Goal: Check status: Check status

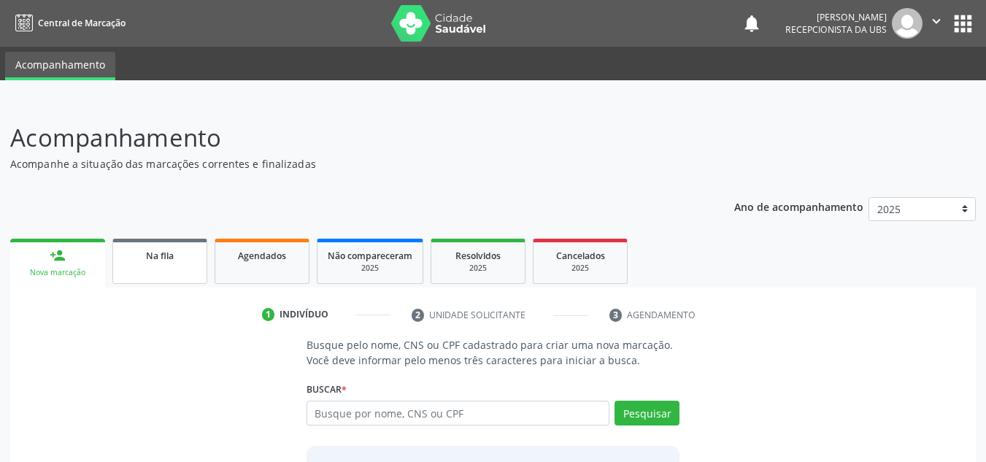
click at [174, 271] on link "Na fila" at bounding box center [159, 261] width 95 height 45
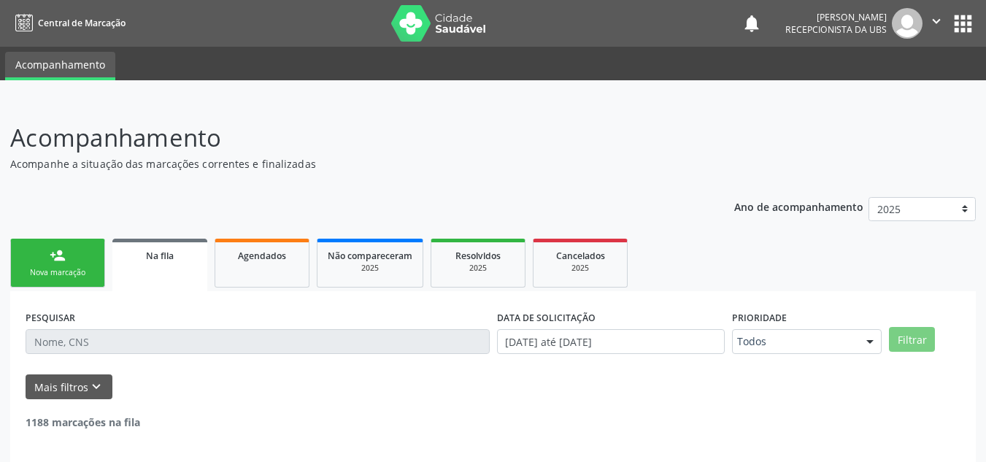
click at [166, 267] on link "Na fila" at bounding box center [159, 265] width 95 height 53
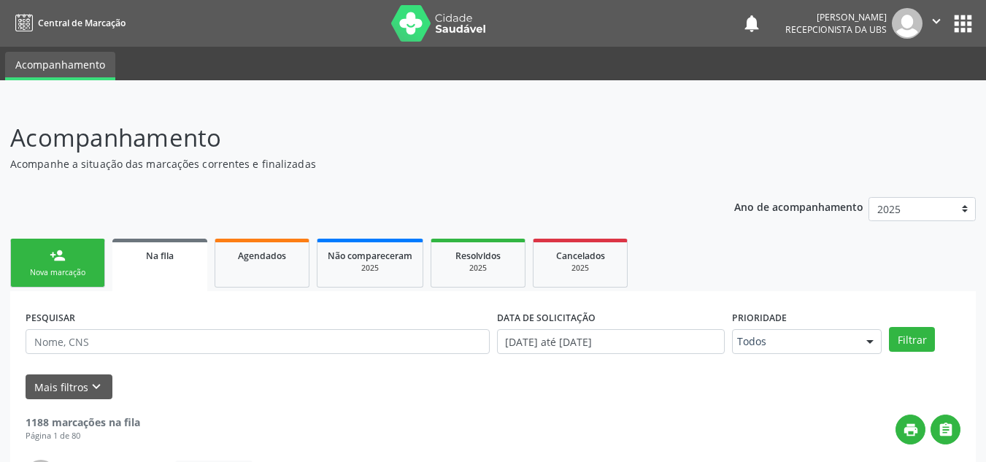
click at [166, 267] on link "Na fila" at bounding box center [159, 265] width 95 height 53
drag, startPoint x: 243, startPoint y: 265, endPoint x: 384, endPoint y: 270, distance: 141.6
click at [256, 263] on link "Agendados" at bounding box center [261, 263] width 95 height 49
click at [384, 270] on ul "person_add Nova marcação Na fila Agendados Não compareceram 2025 Resolvidos 202…" at bounding box center [492, 263] width 965 height 56
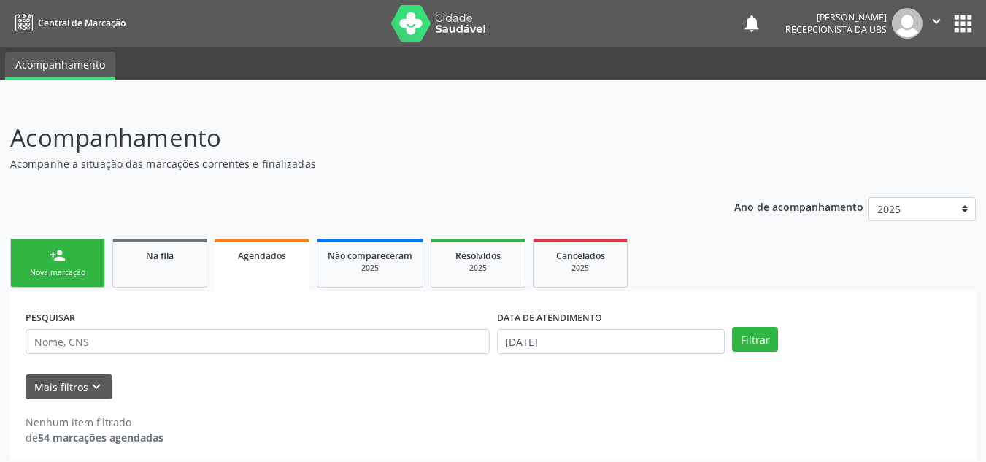
click at [290, 265] on link "Agendados" at bounding box center [261, 265] width 95 height 53
drag, startPoint x: 290, startPoint y: 265, endPoint x: 249, endPoint y: 279, distance: 42.4
click at [249, 279] on link "Agendados" at bounding box center [261, 265] width 95 height 53
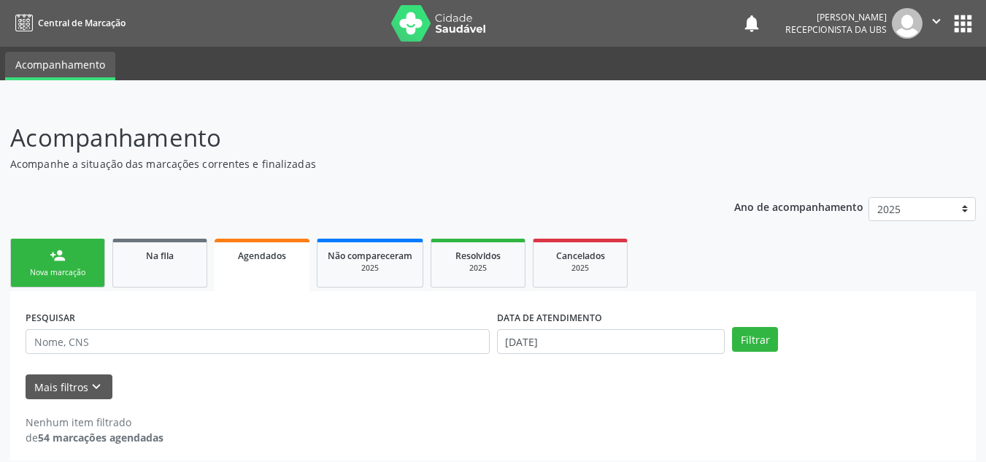
drag, startPoint x: 249, startPoint y: 279, endPoint x: 244, endPoint y: 265, distance: 15.0
click at [244, 265] on link "Agendados" at bounding box center [261, 265] width 95 height 53
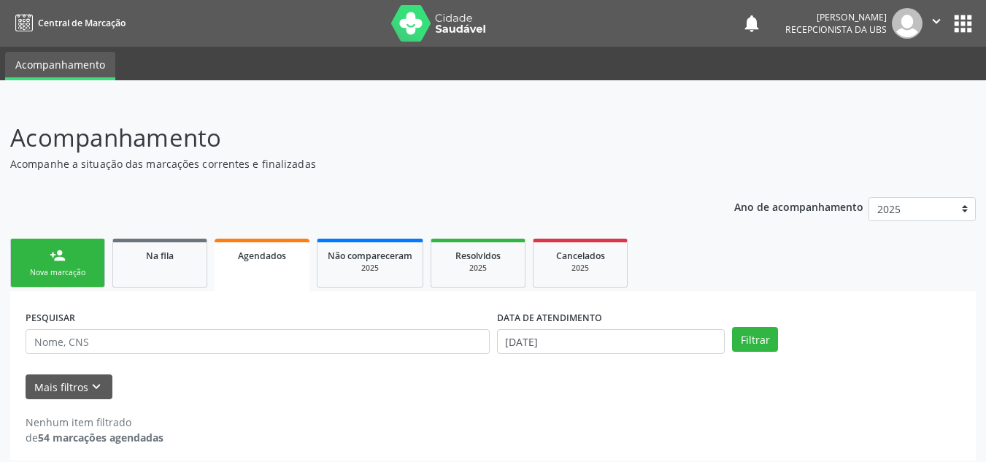
click at [244, 265] on link "Agendados" at bounding box center [261, 265] width 95 height 53
click at [255, 260] on span "Agendados" at bounding box center [262, 255] width 48 height 12
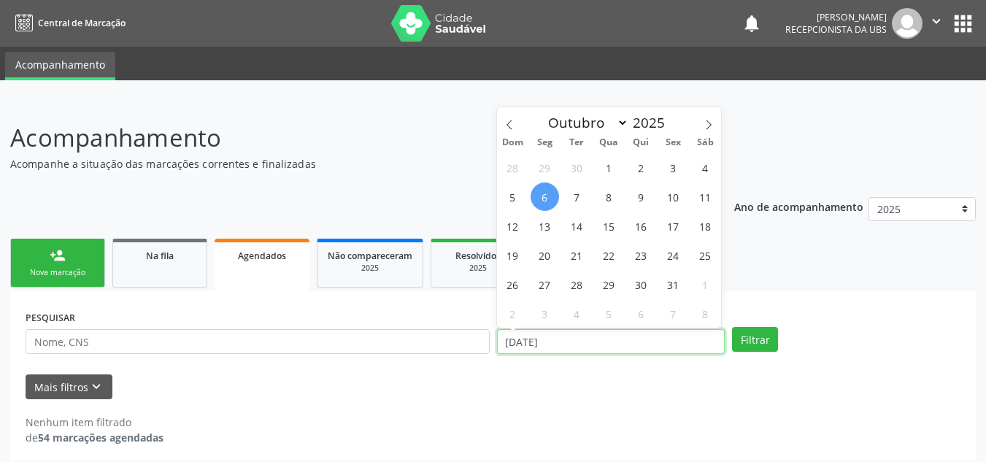
click at [632, 344] on input "[DATE]" at bounding box center [611, 341] width 228 height 25
click at [607, 169] on span "1" at bounding box center [609, 167] width 28 height 28
type input "[DATE]"
click at [607, 169] on span "1" at bounding box center [609, 167] width 28 height 28
click at [591, 340] on input "[DATE]" at bounding box center [611, 341] width 228 height 25
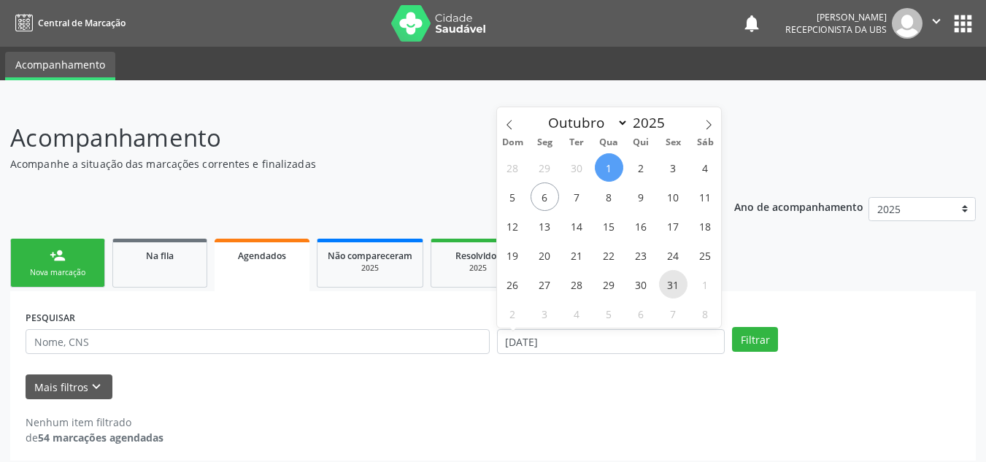
click at [674, 287] on span "31" at bounding box center [673, 284] width 28 height 28
type input "[DATE]"
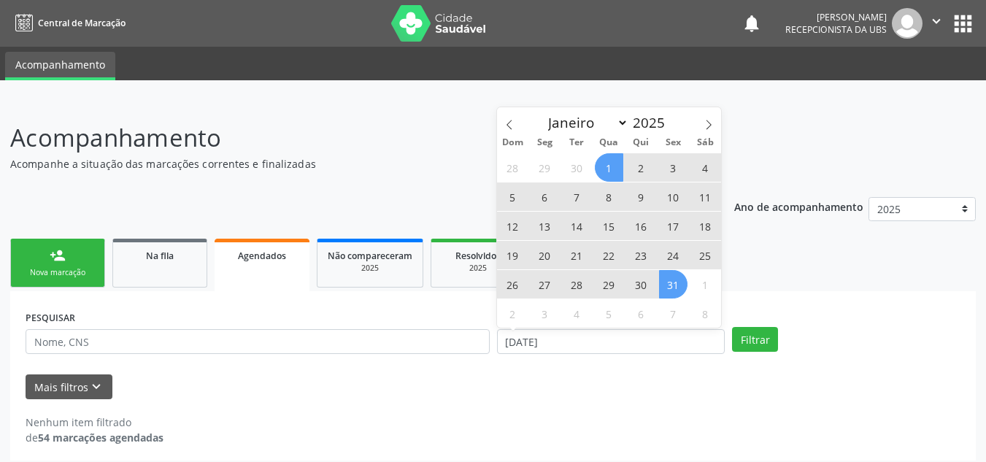
click at [613, 171] on span "1" at bounding box center [609, 167] width 28 height 28
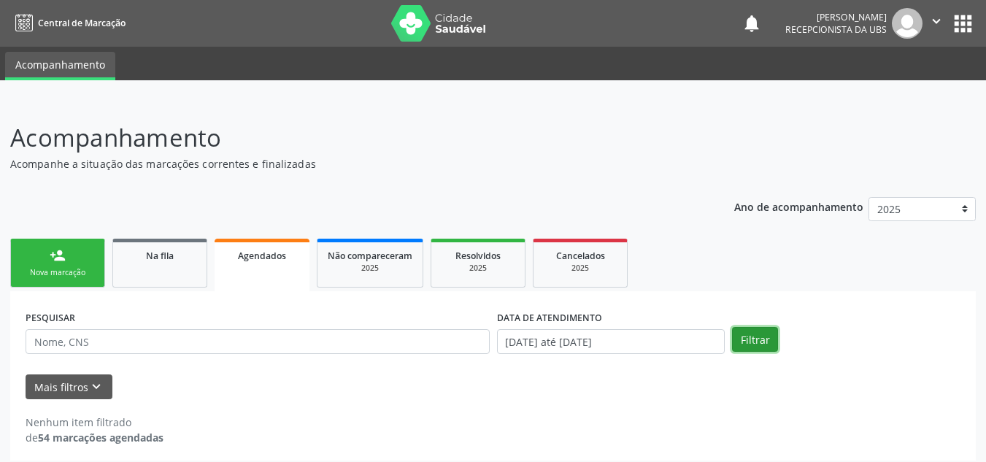
click at [756, 346] on button "Filtrar" at bounding box center [755, 339] width 46 height 25
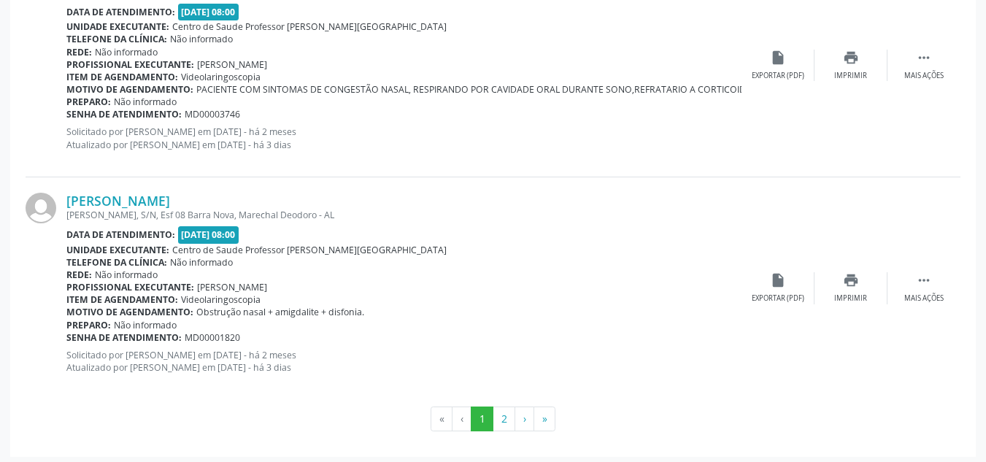
scroll to position [3405, 0]
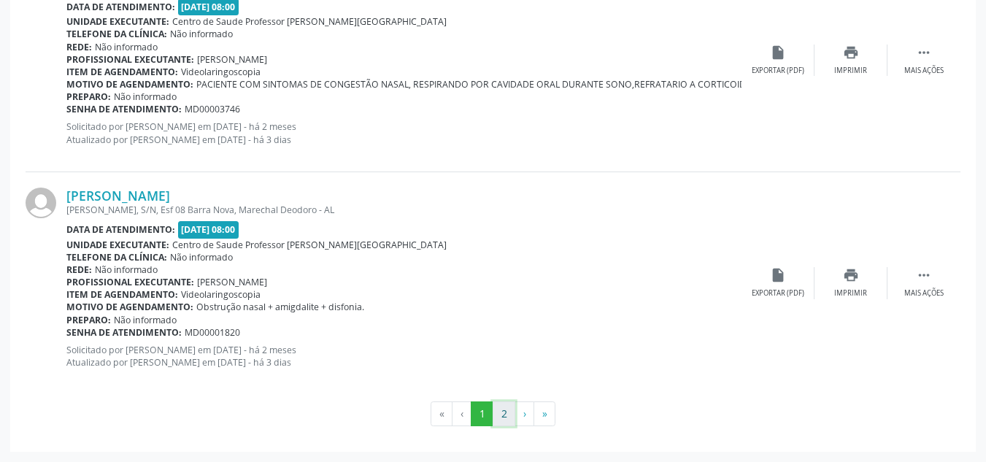
click at [501, 414] on button "2" at bounding box center [503, 413] width 23 height 25
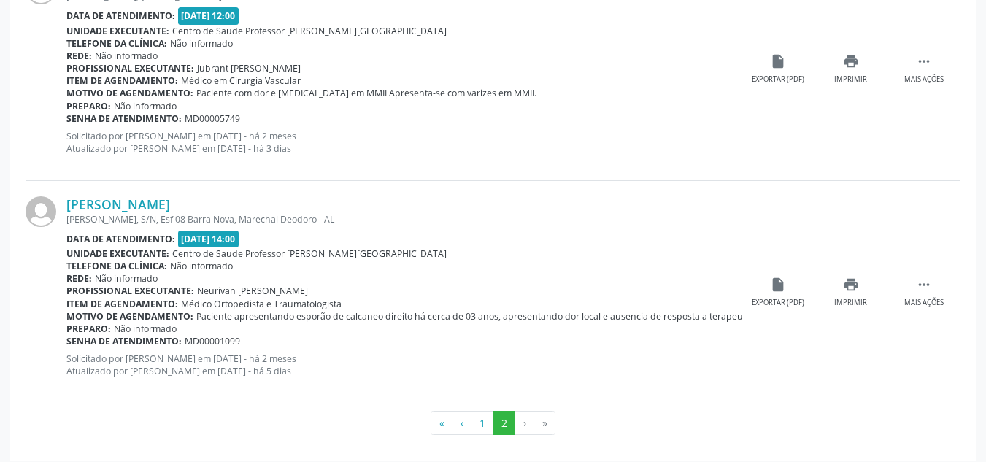
scroll to position [2513, 0]
